Goal: Task Accomplishment & Management: Manage account settings

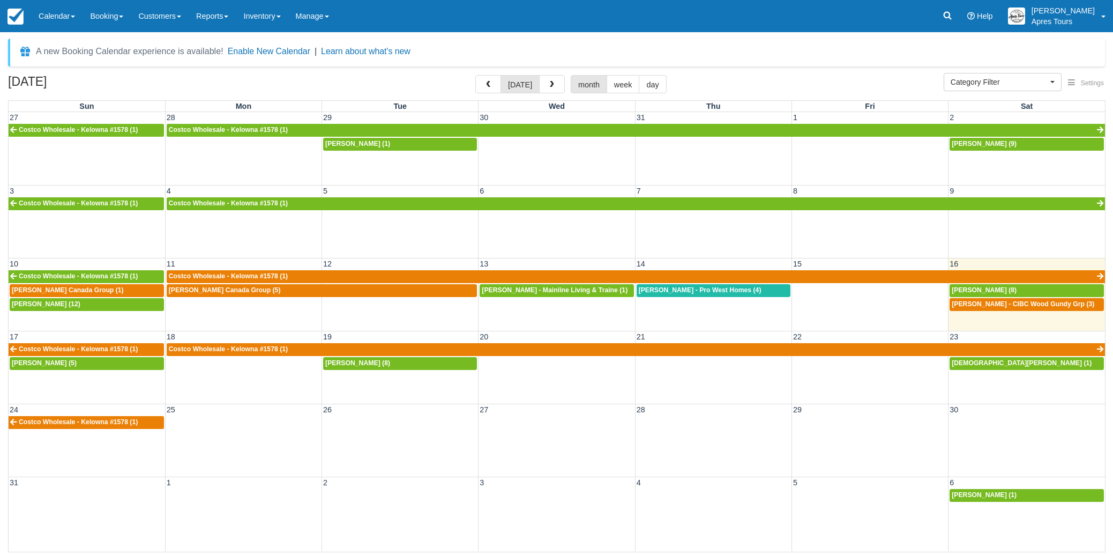
select select
click at [58, 20] on link "Calendar" at bounding box center [56, 16] width 51 height 32
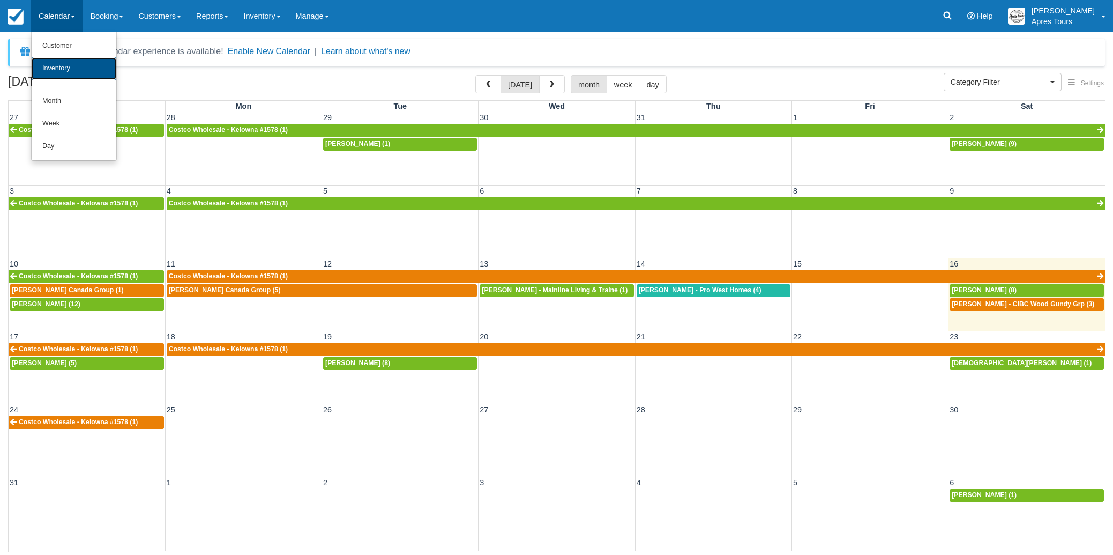
click at [53, 66] on link "Inventory" at bounding box center [74, 68] width 85 height 23
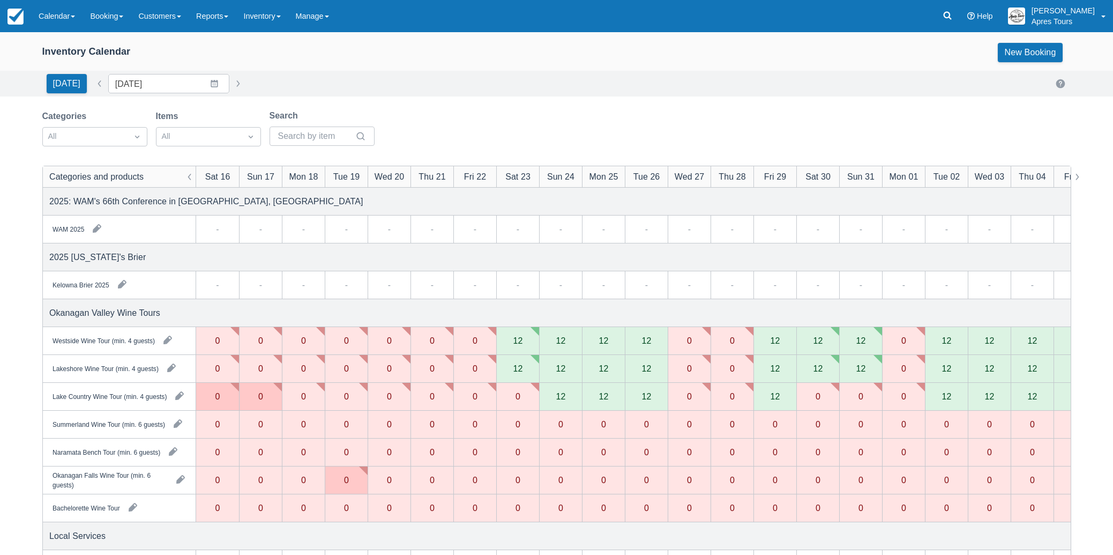
click at [528, 339] on div "12" at bounding box center [517, 341] width 43 height 28
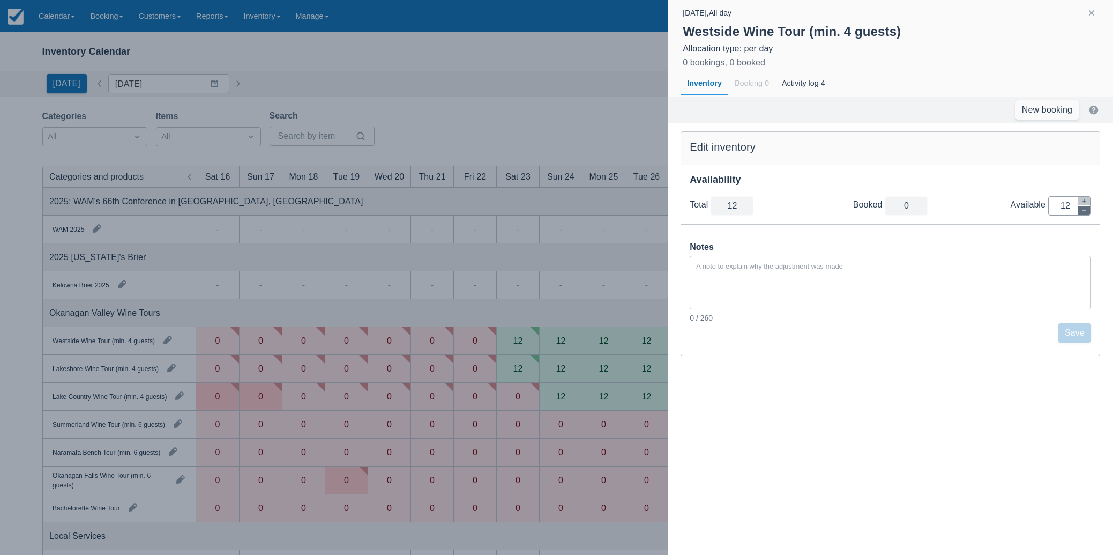
click at [1086, 212] on icon "button" at bounding box center [1084, 210] width 6 height 6
type input "11"
click at [1086, 212] on icon "button" at bounding box center [1084, 210] width 6 height 6
type input "10"
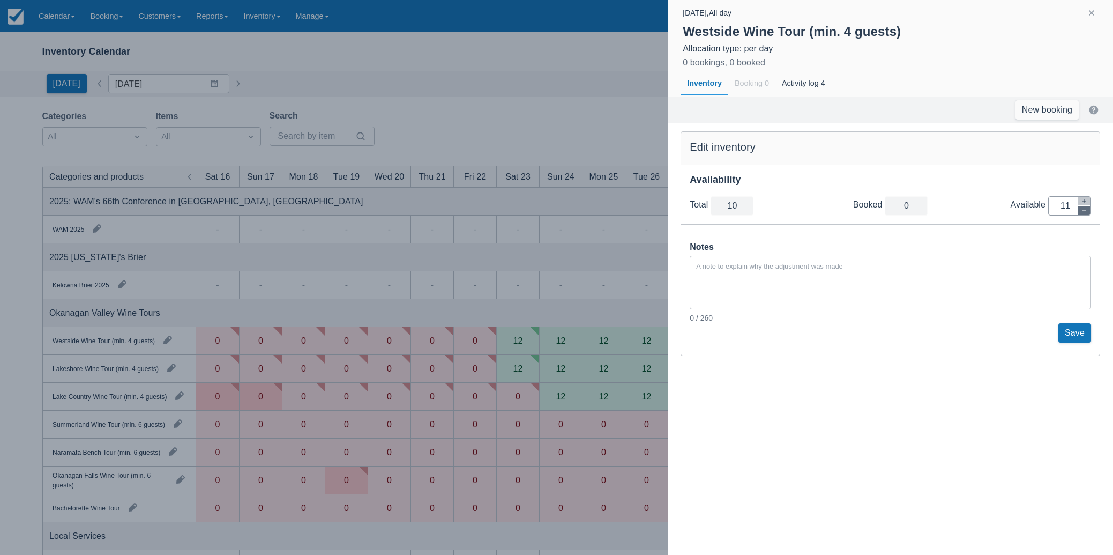
type input "10"
click at [1086, 212] on icon "button" at bounding box center [1084, 210] width 6 height 6
type input "9"
click at [1086, 212] on icon "button" at bounding box center [1084, 210] width 6 height 6
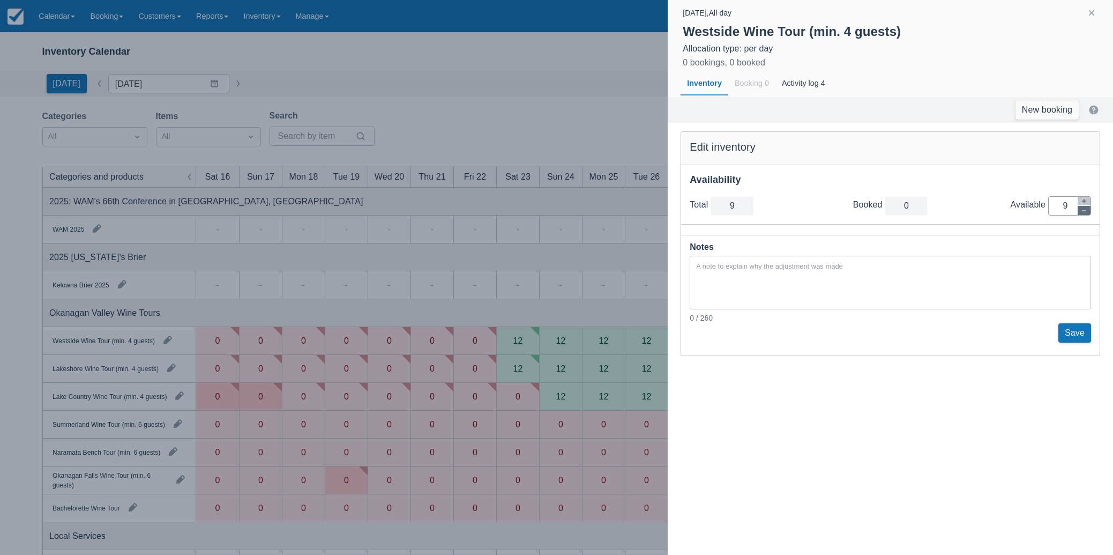
type input "8"
click at [1086, 212] on icon "button" at bounding box center [1084, 210] width 6 height 6
type input "7"
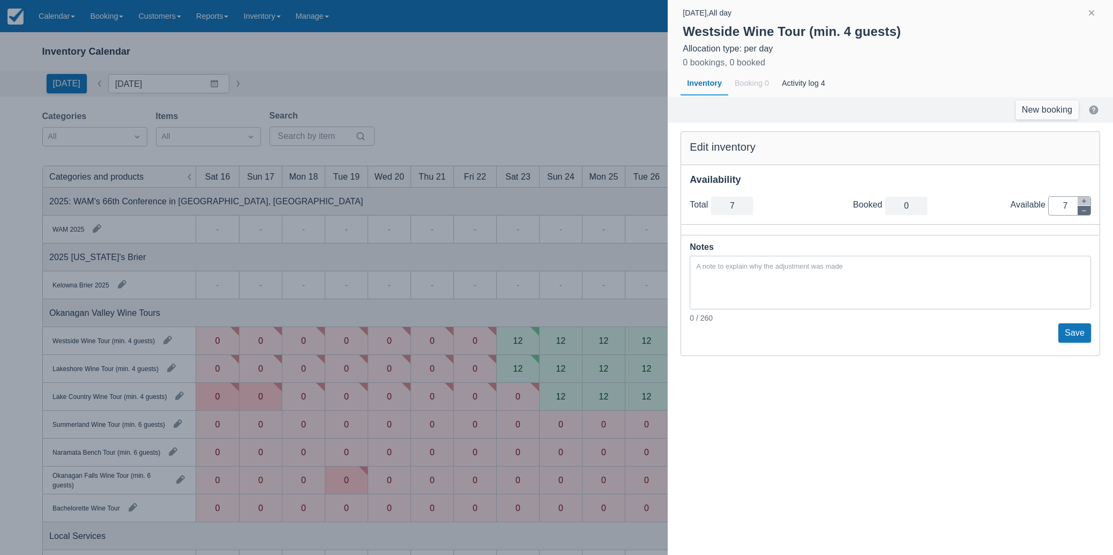
click at [1086, 212] on icon "button" at bounding box center [1084, 210] width 6 height 6
type input "6"
click at [1086, 212] on icon "button" at bounding box center [1084, 210] width 6 height 6
type input "5"
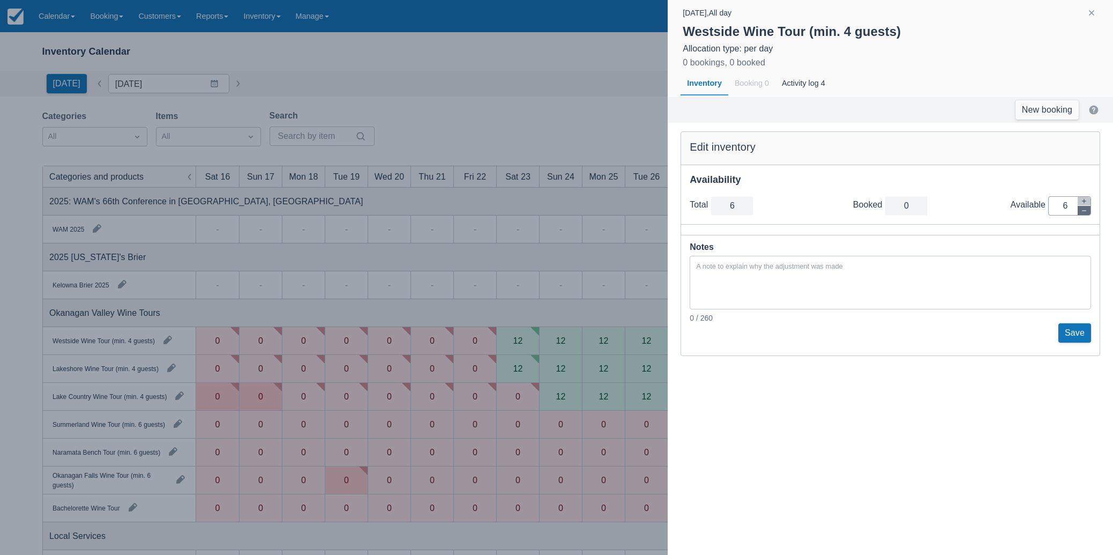
type input "5"
click at [1086, 212] on icon "button" at bounding box center [1084, 210] width 6 height 6
type input "4"
click at [1086, 212] on icon "button" at bounding box center [1084, 210] width 6 height 6
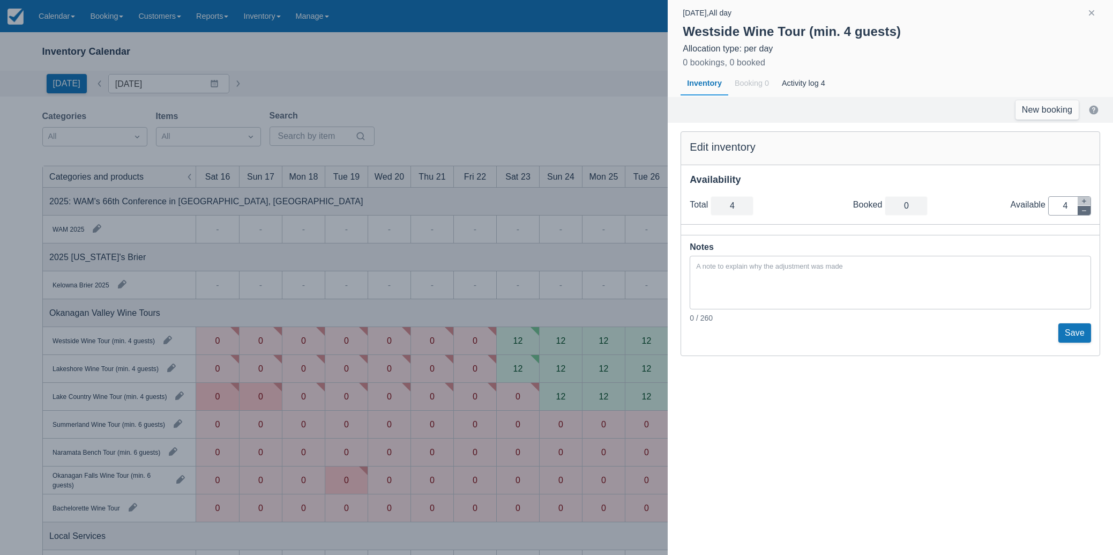
type input "3"
click at [1086, 212] on icon "button" at bounding box center [1084, 210] width 6 height 6
type input "2"
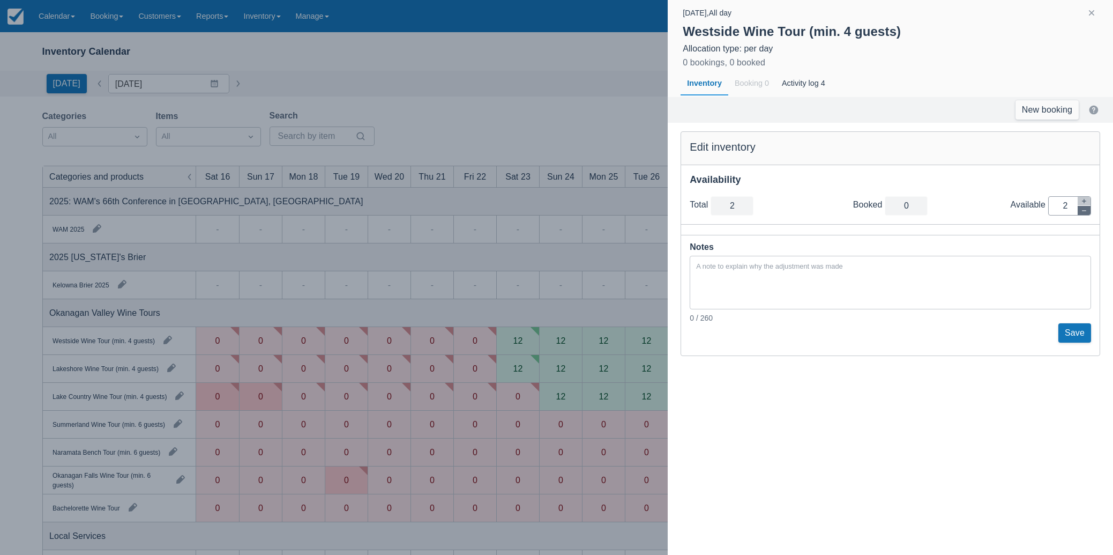
click at [1086, 212] on icon "button" at bounding box center [1084, 210] width 6 height 6
type input "1"
click at [1086, 212] on icon "button" at bounding box center [1084, 210] width 6 height 6
type input "0"
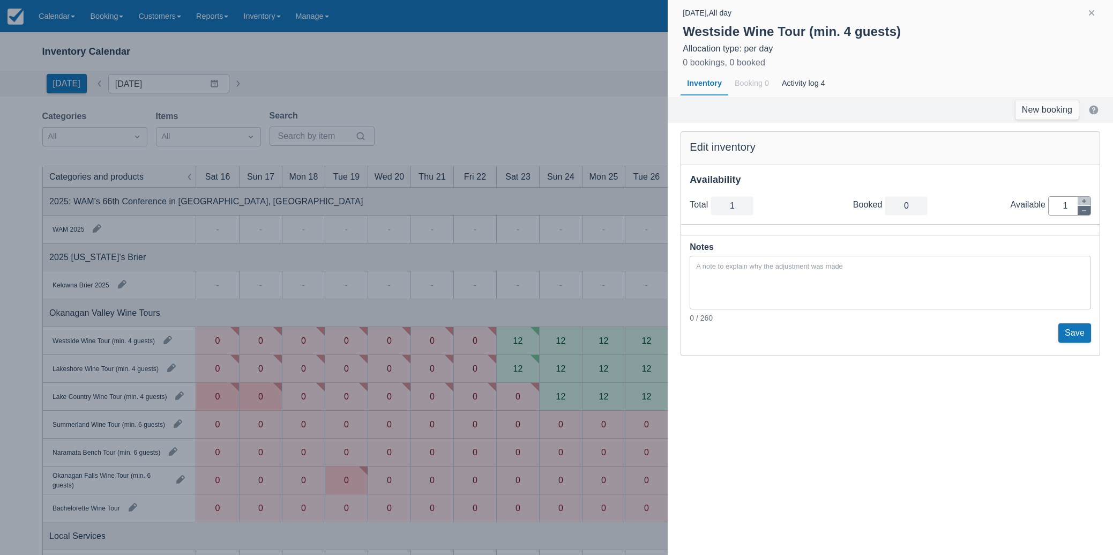
type input "0"
click at [1083, 199] on icon "button" at bounding box center [1084, 201] width 6 height 6
type input "1"
click at [1083, 199] on icon "button" at bounding box center [1084, 201] width 6 height 6
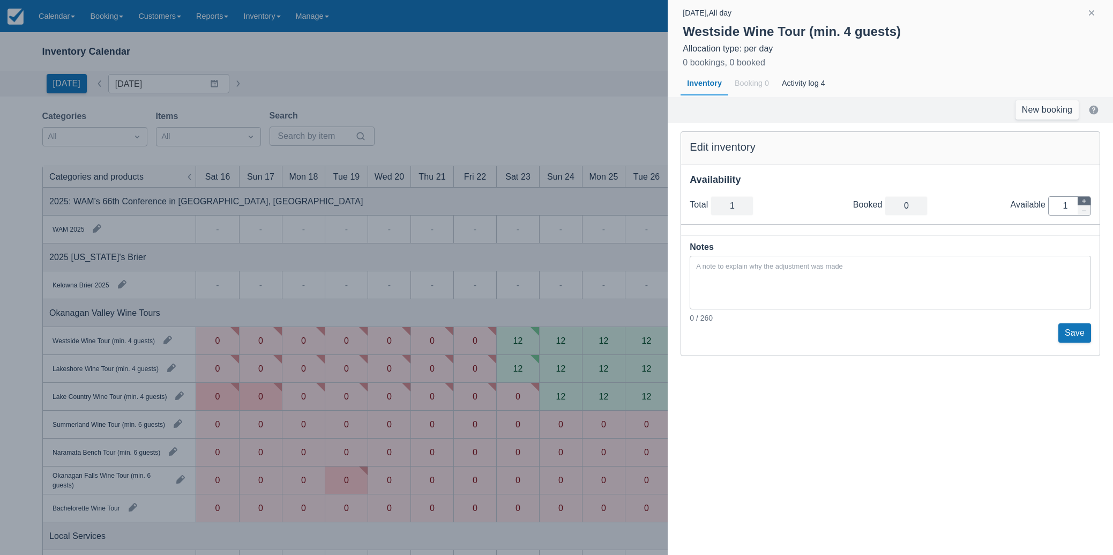
type input "2"
click at [1083, 199] on icon "button" at bounding box center [1084, 201] width 6 height 6
type input "3"
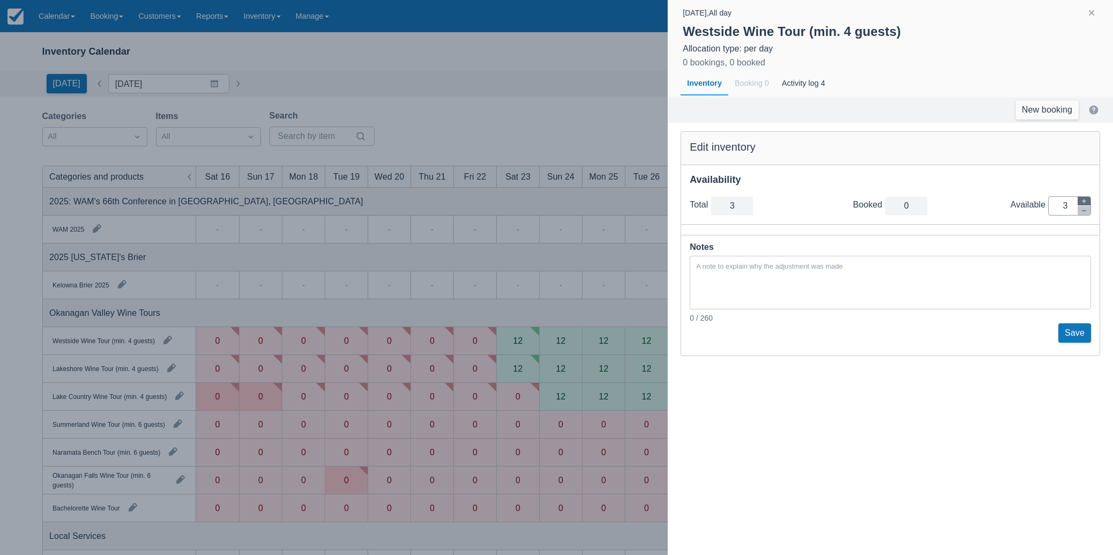
click at [1083, 199] on icon "button" at bounding box center [1084, 201] width 6 height 6
type input "4"
click at [1083, 199] on icon "button" at bounding box center [1084, 201] width 6 height 6
type input "5"
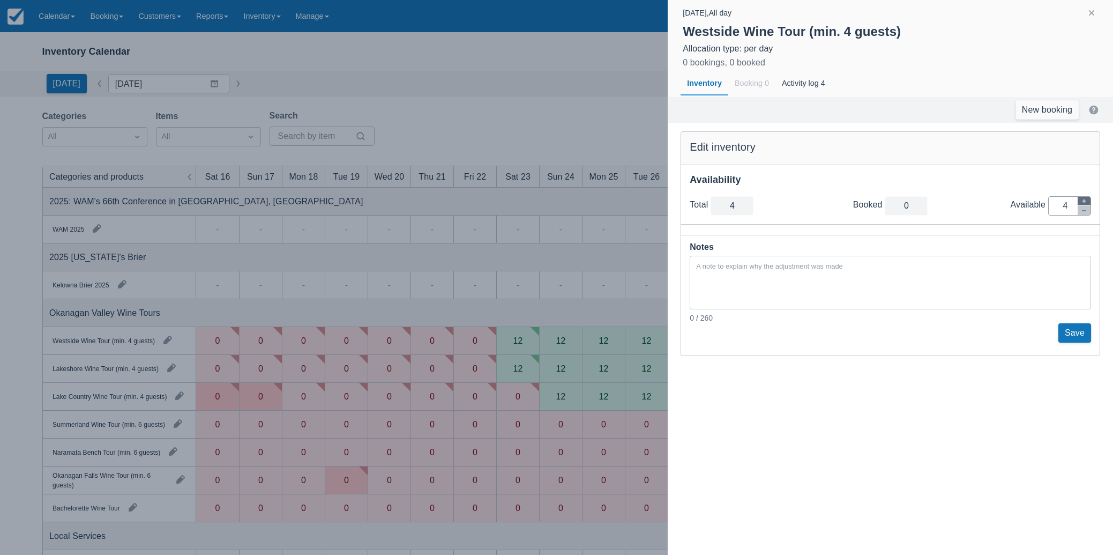
type input "5"
click at [1083, 199] on icon "button" at bounding box center [1084, 201] width 6 height 6
type input "6"
click at [1083, 199] on icon "button" at bounding box center [1084, 201] width 6 height 6
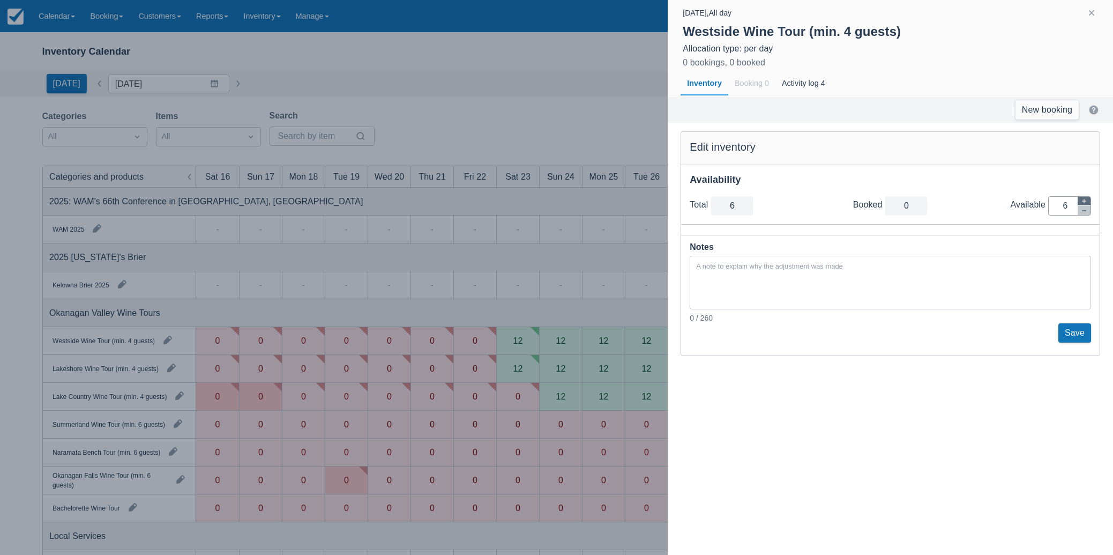
type input "7"
click at [1083, 199] on icon "button" at bounding box center [1084, 201] width 6 height 6
type input "8"
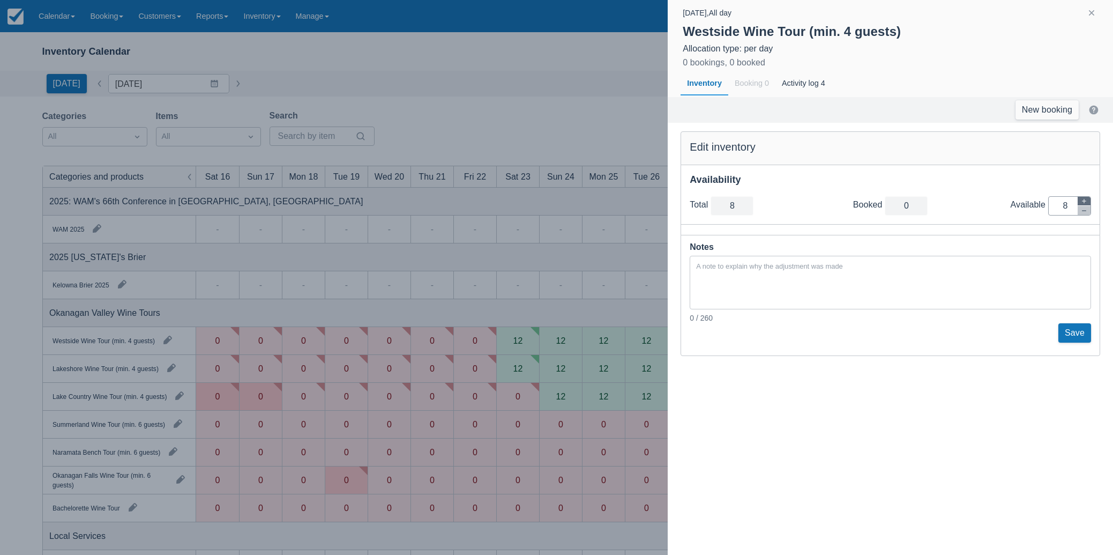
click at [1083, 199] on icon "button" at bounding box center [1084, 201] width 6 height 6
type input "9"
click at [1083, 199] on icon "button" at bounding box center [1084, 201] width 6 height 6
type input "10"
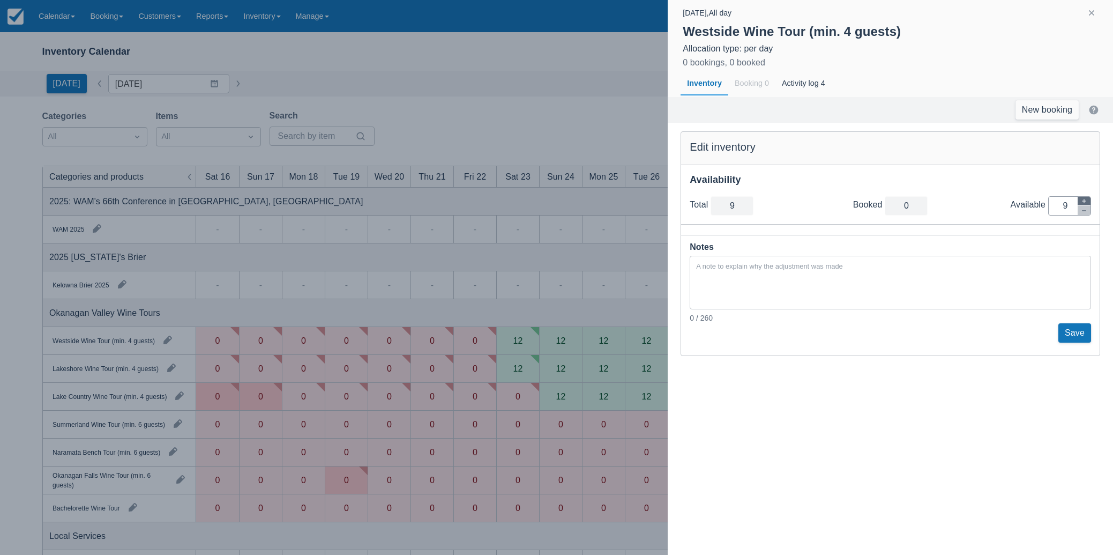
type input "10"
click at [1083, 199] on icon "button" at bounding box center [1084, 201] width 6 height 6
type input "11"
click at [1083, 199] on icon "button" at bounding box center [1084, 201] width 6 height 6
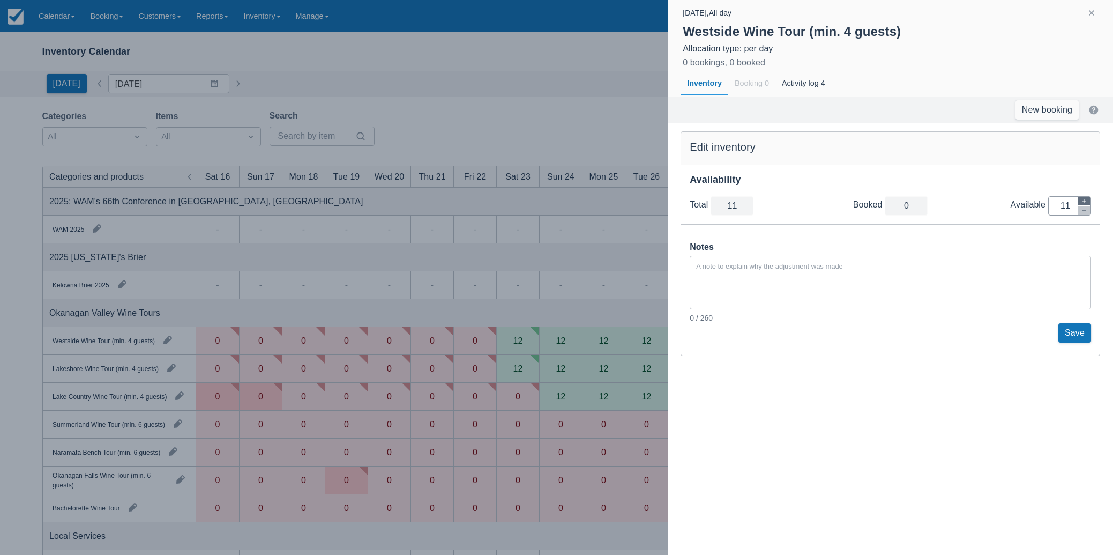
type input "12"
click at [1043, 344] on div "Notes 0 / 260 Save" at bounding box center [891, 295] width 420 height 121
click at [1095, 11] on button "button" at bounding box center [1091, 12] width 13 height 13
